Goal: Task Accomplishment & Management: Use online tool/utility

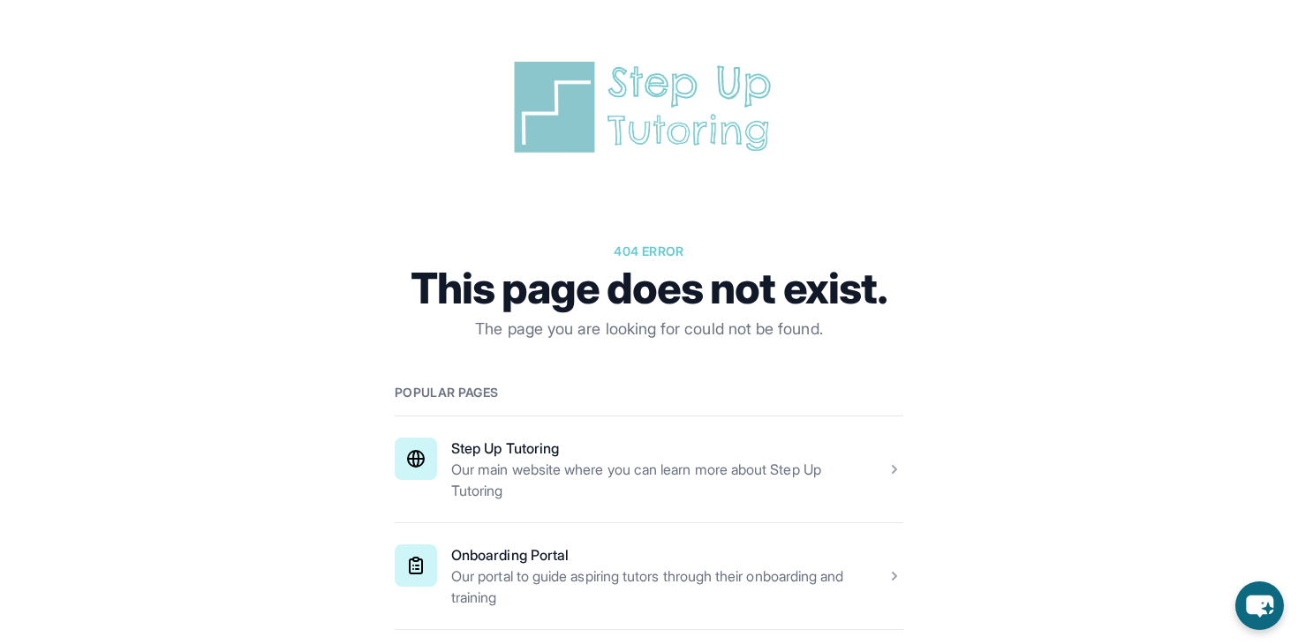
scroll to position [139, 0]
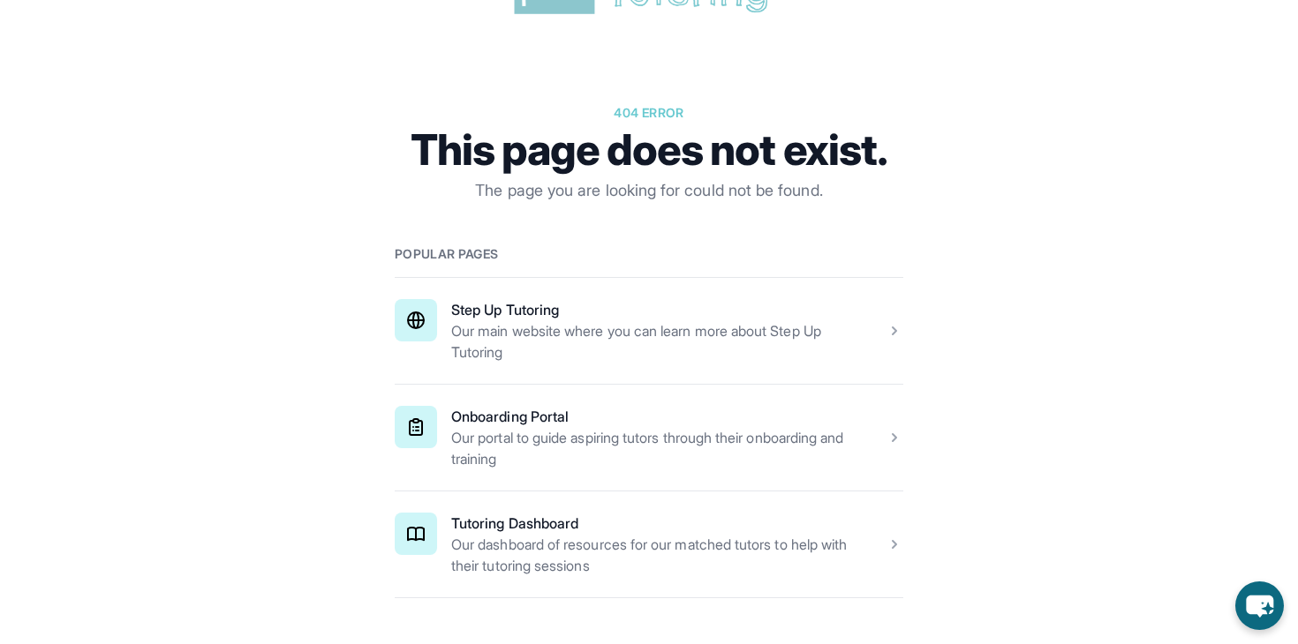
click at [608, 559] on span at bounding box center [649, 545] width 508 height 106
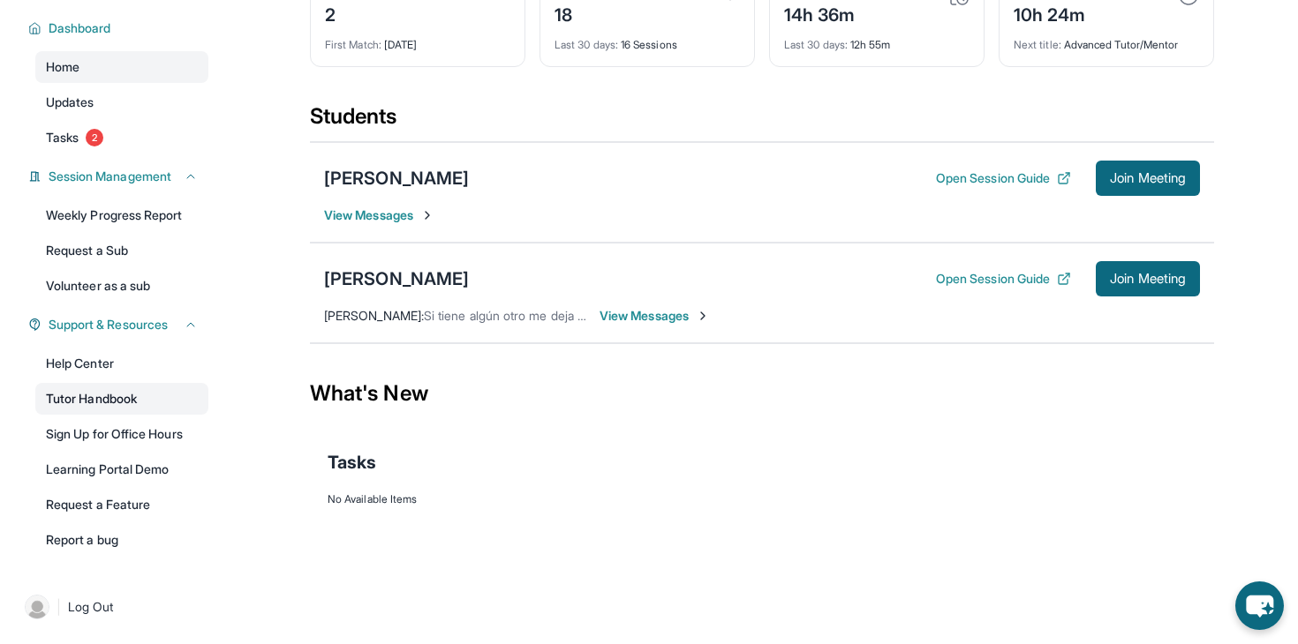
scroll to position [54, 0]
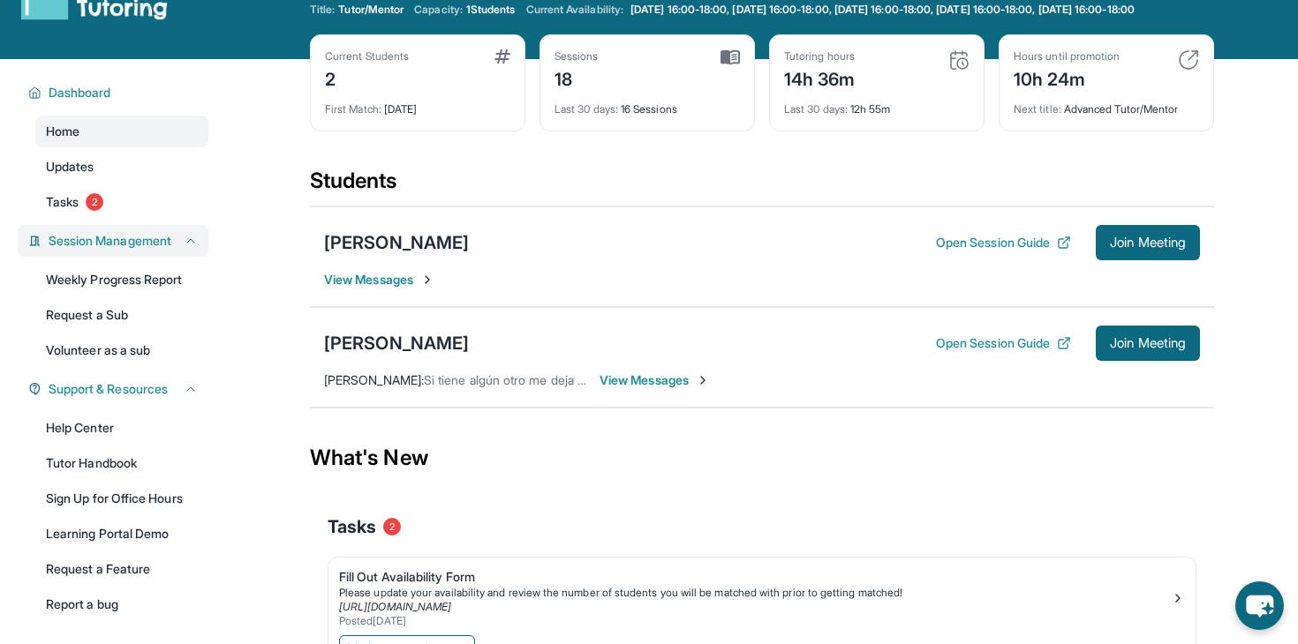
click at [171, 250] on span "Session Management" at bounding box center [110, 241] width 123 height 18
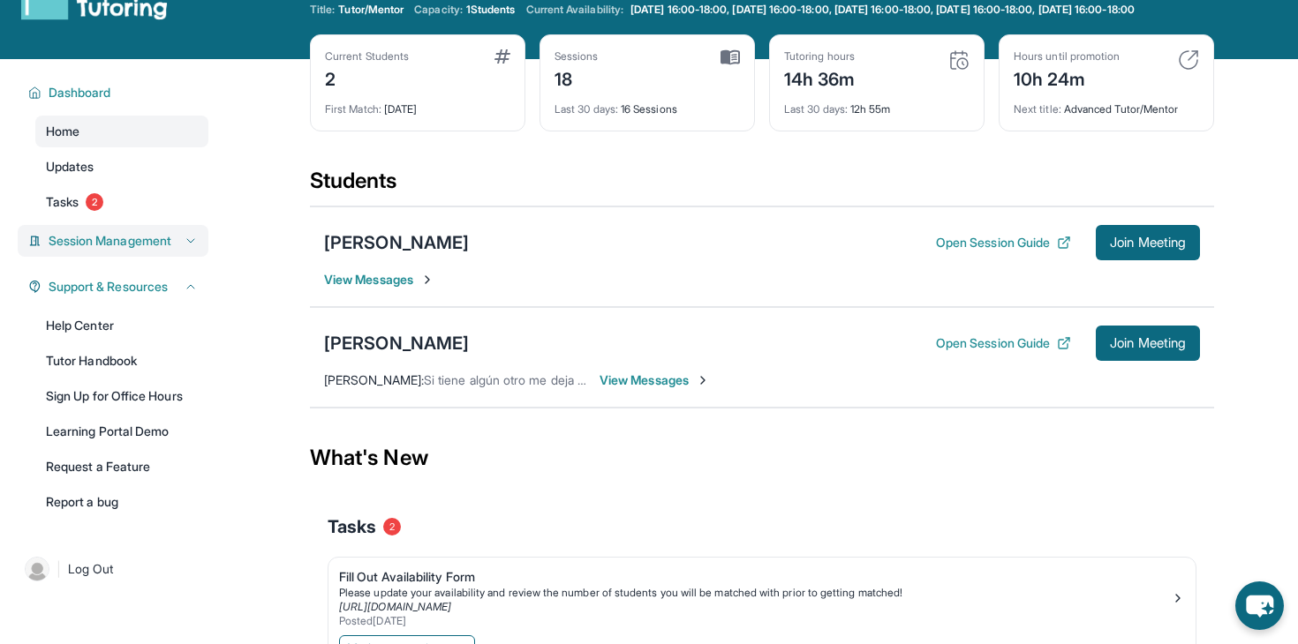
click at [171, 250] on span "Session Management" at bounding box center [110, 241] width 123 height 18
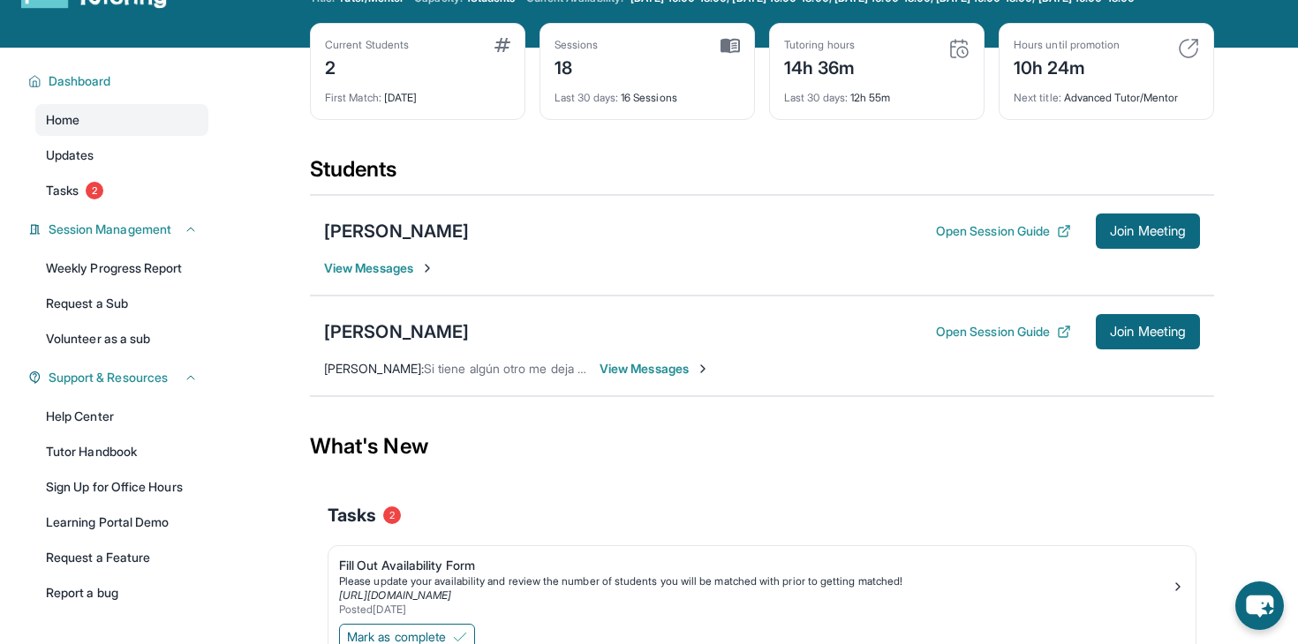
scroll to position [62, 0]
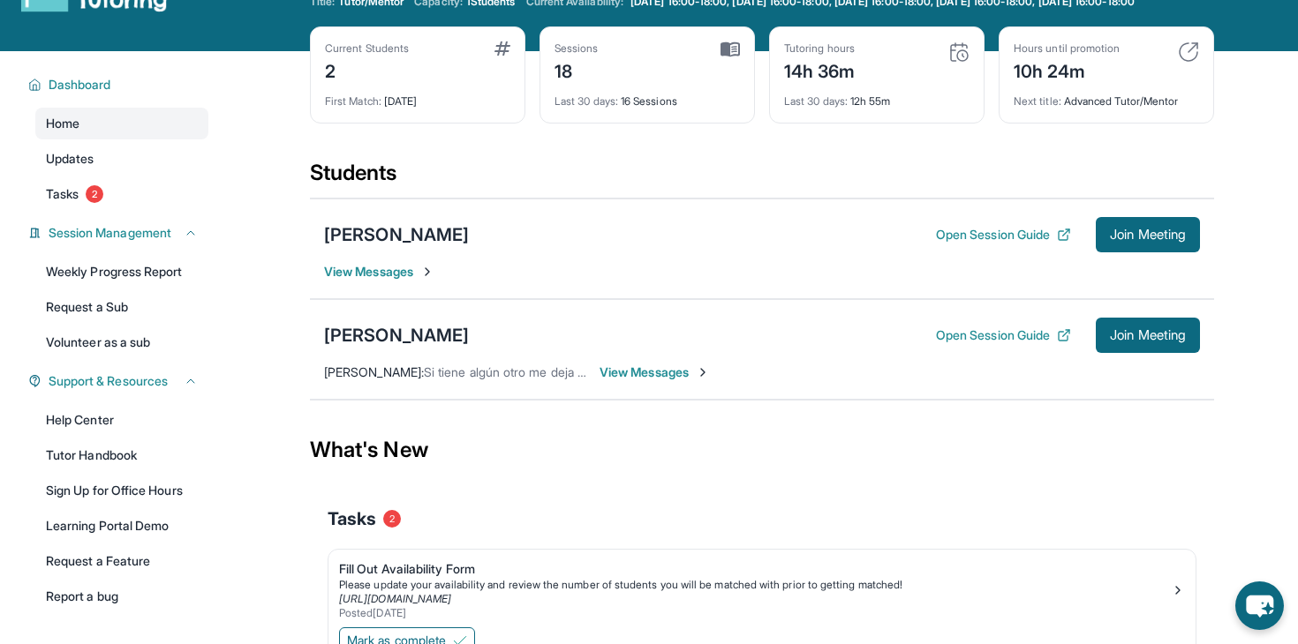
click at [340, 329] on div "[PERSON_NAME] Open Session Guide Join Meeting [PERSON_NAME] : Si tiene algún ot…" at bounding box center [762, 349] width 904 height 101
click at [956, 342] on button "Open Session Guide" at bounding box center [1003, 336] width 135 height 18
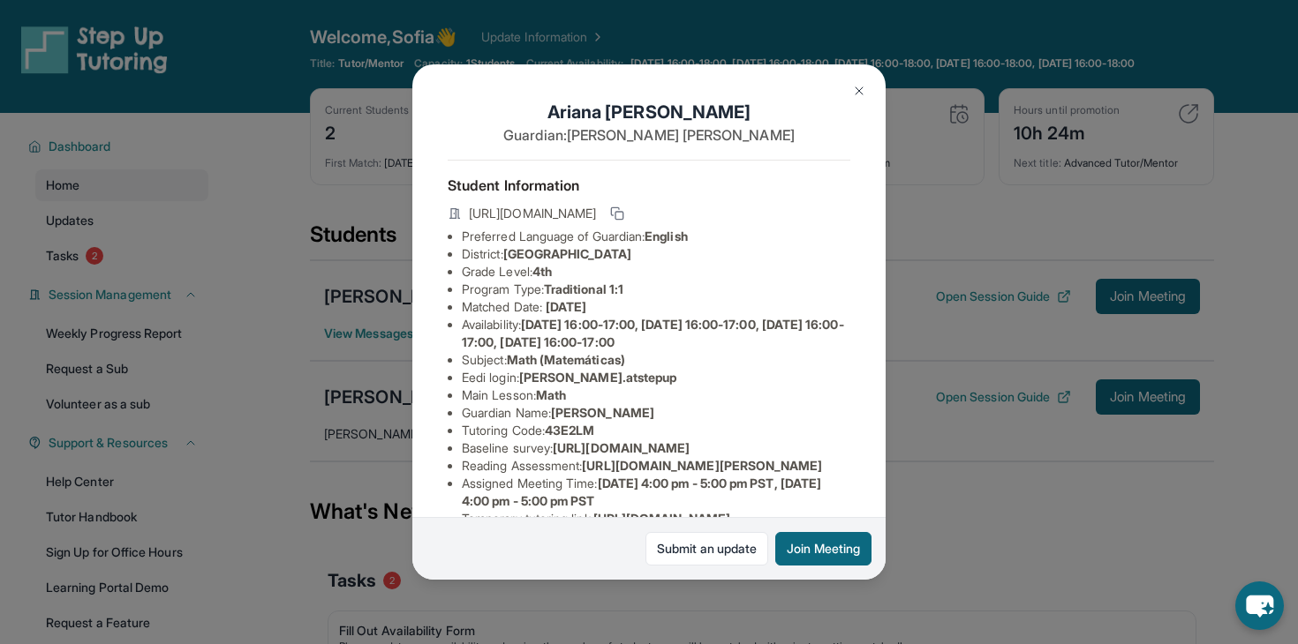
scroll to position [315, 0]
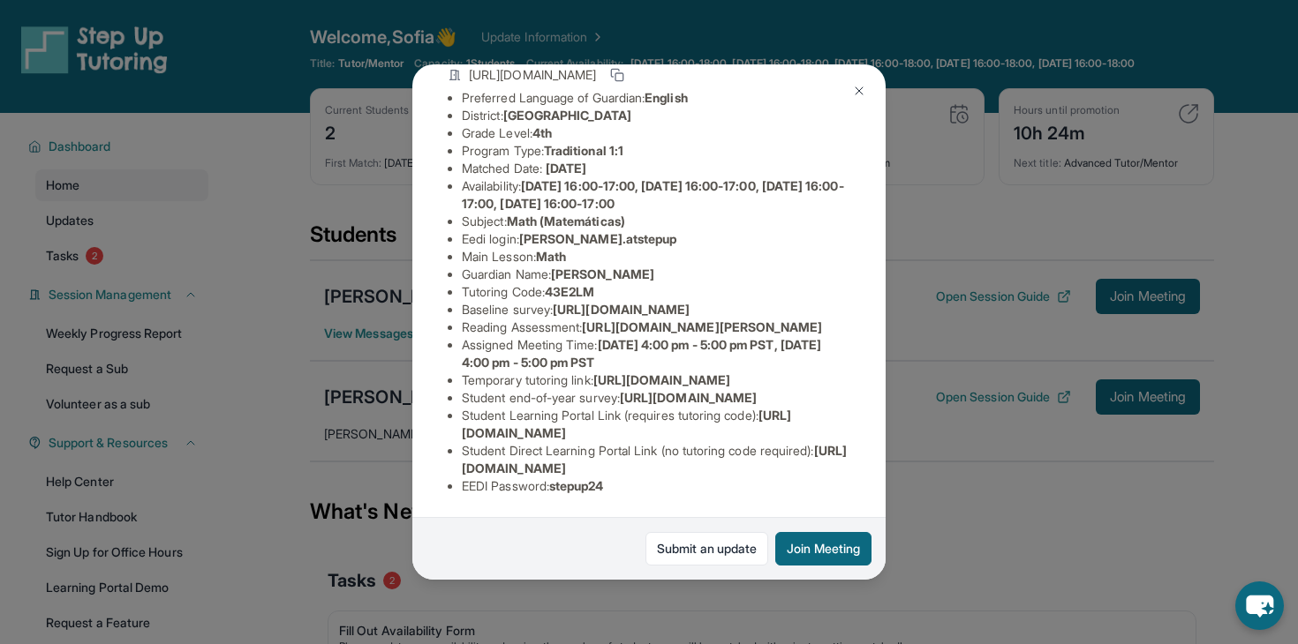
click at [313, 150] on div "Ariana Ramirez Guardian: Isela Chun Student Information https://student-portal.…" at bounding box center [649, 322] width 1298 height 644
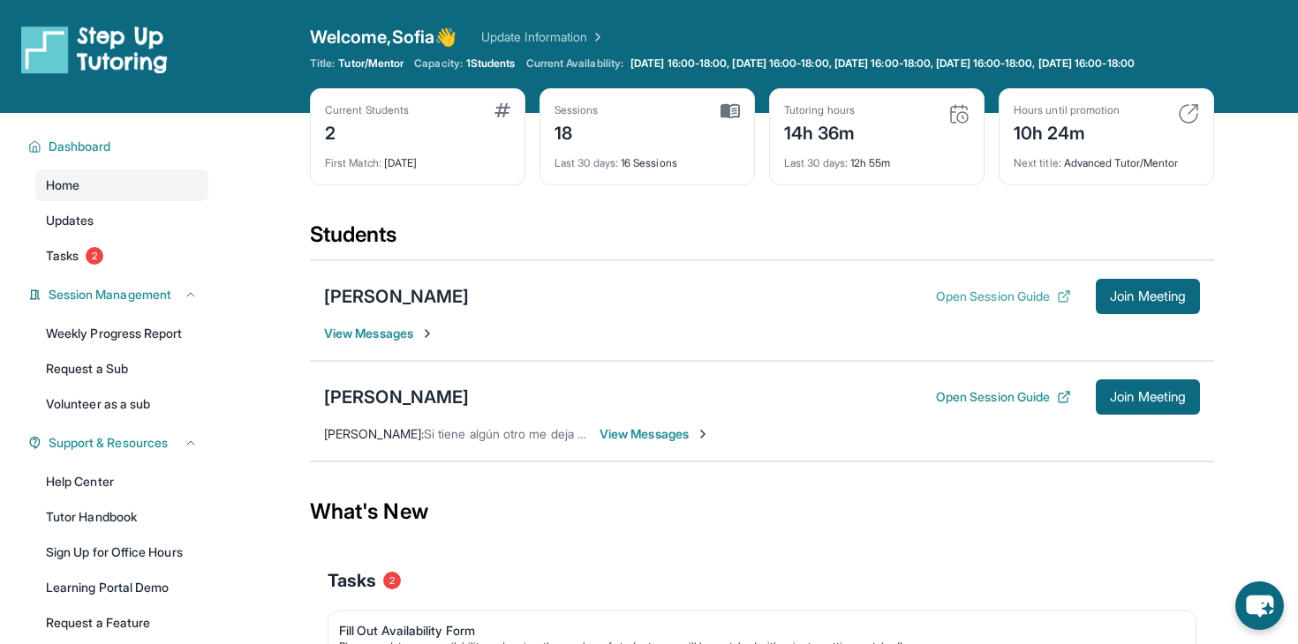
click at [946, 304] on button "Open Session Guide" at bounding box center [1003, 297] width 135 height 18
click at [1012, 406] on button "Open Session Guide" at bounding box center [1003, 397] width 135 height 18
click at [107, 528] on link "Tutor Handbook" at bounding box center [121, 517] width 173 height 32
click at [1166, 403] on span "Join Meeting" at bounding box center [1148, 397] width 76 height 11
